Goal: Navigation & Orientation: Go to known website

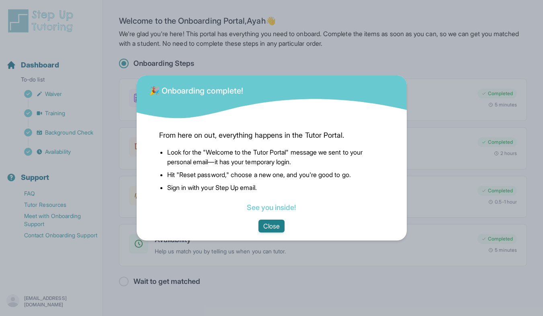
click at [274, 227] on button "Close" at bounding box center [272, 226] width 26 height 13
click at [271, 230] on button "Close" at bounding box center [272, 226] width 26 height 13
